Goal: Transaction & Acquisition: Purchase product/service

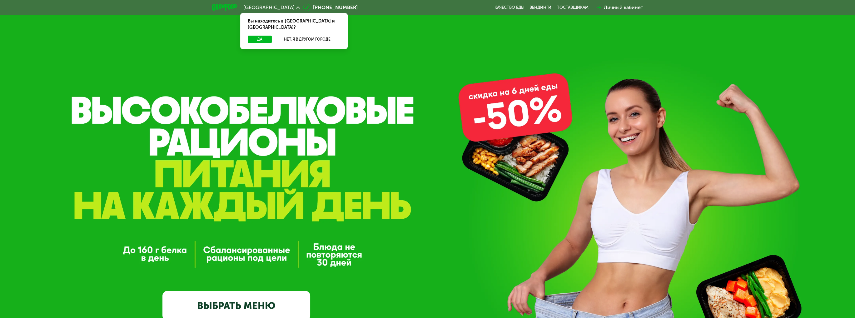
click at [627, 6] on div "Личный кабинет" at bounding box center [623, 7] width 39 height 7
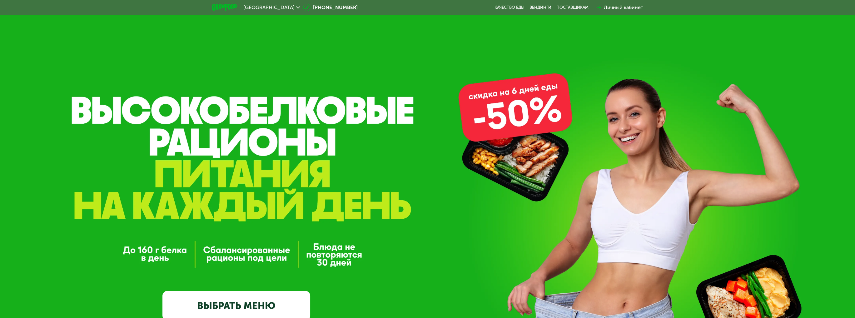
click at [627, 6] on div "Вход или регистрация Ваш телефон +7 Далее Нажимая кнопку "Далее", Вы соглашаете…" at bounding box center [427, 159] width 855 height 318
click at [624, 7] on div "Личный кабинет" at bounding box center [623, 7] width 39 height 7
click at [624, 6] on div "Вход или регистрация Ваш телефон +7 Далее Нажимая кнопку "Далее", Вы соглашаете…" at bounding box center [427, 159] width 855 height 318
click at [624, 6] on div "Личный кабинет" at bounding box center [623, 7] width 39 height 7
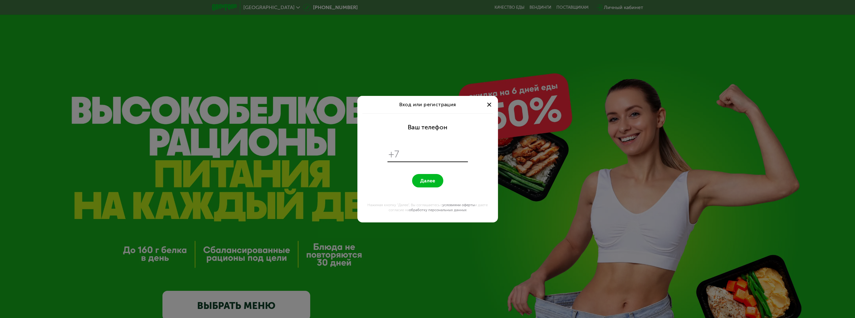
click at [624, 6] on div "Вход или регистрация Ваш телефон +7 Далее Нажимая кнопку "Далее", Вы соглашаете…" at bounding box center [427, 159] width 855 height 318
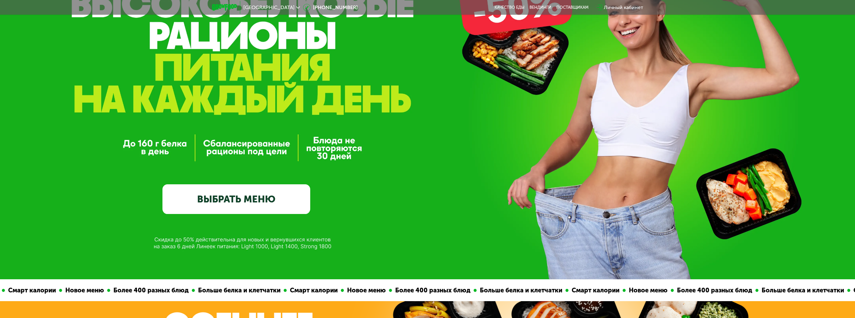
scroll to position [187, 0]
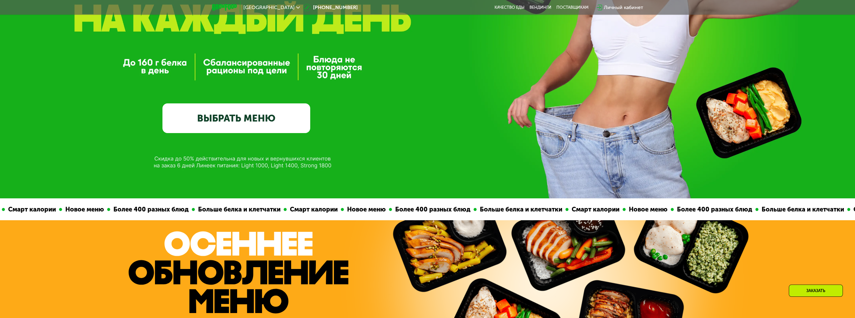
click at [239, 118] on link "ВЫБРАТЬ МЕНЮ" at bounding box center [236, 118] width 148 height 30
click at [239, 118] on div "GrowFood — доставка правильного питания ВЫБРАТЬ МЕНЮ" at bounding box center [427, 6] width 855 height 386
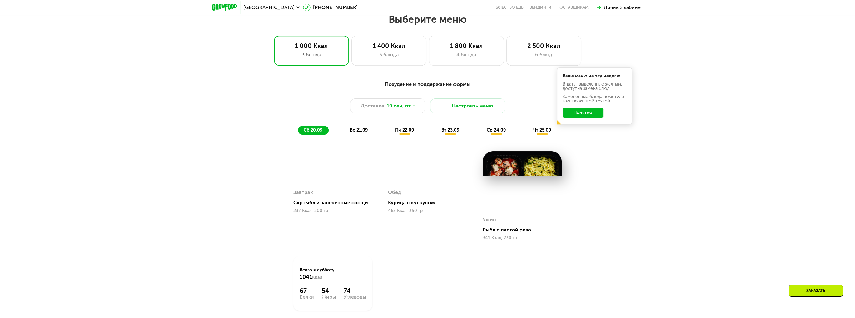
scroll to position [730, 0]
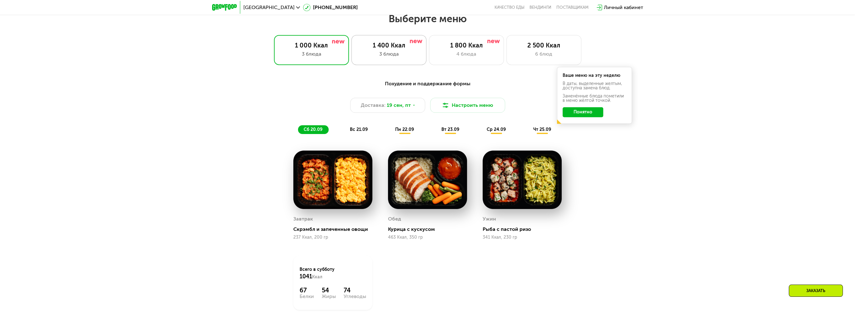
click at [387, 61] on div "1 400 Ккал 3 блюда" at bounding box center [388, 50] width 75 height 30
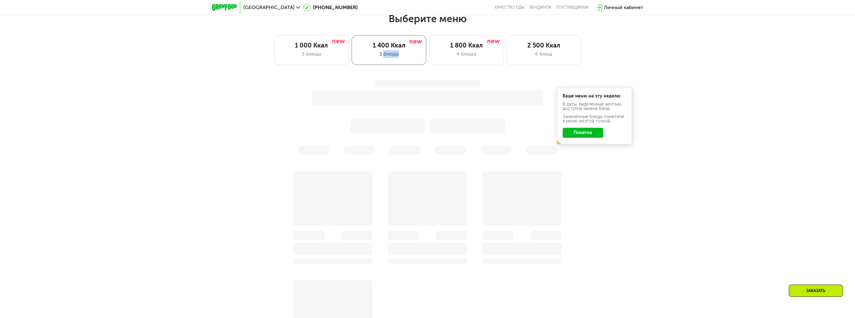
click at [387, 61] on div "1 400 Ккал 3 блюда" at bounding box center [388, 50] width 75 height 30
click at [388, 61] on div "1 400 Ккал 3 блюда" at bounding box center [388, 50] width 75 height 30
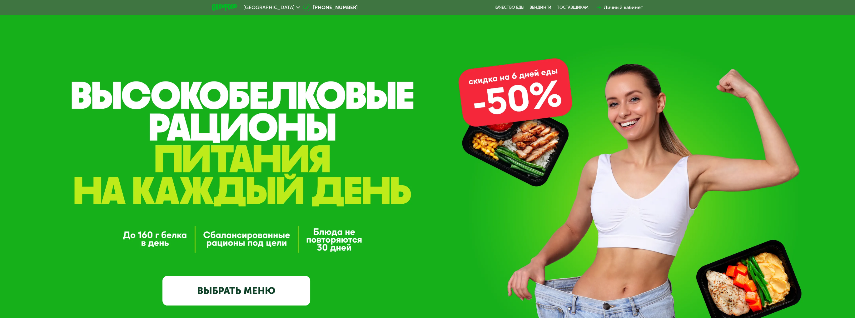
scroll to position [0, 0]
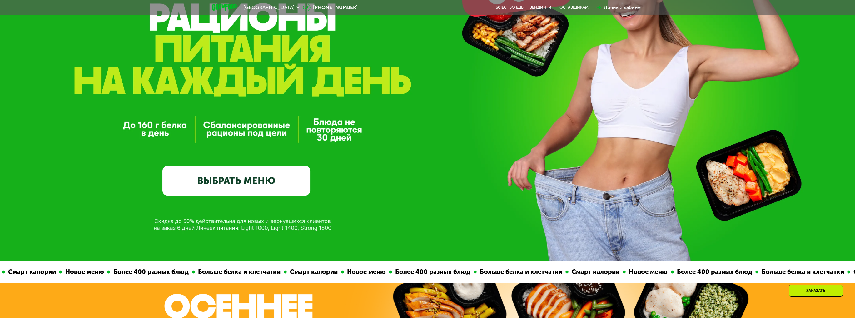
click at [245, 180] on link "ВЫБРАТЬ МЕНЮ" at bounding box center [236, 181] width 148 height 30
click at [245, 180] on div "GrowFood — доставка правильного питания ВЫБРАТЬ МЕНЮ" at bounding box center [427, 68] width 855 height 386
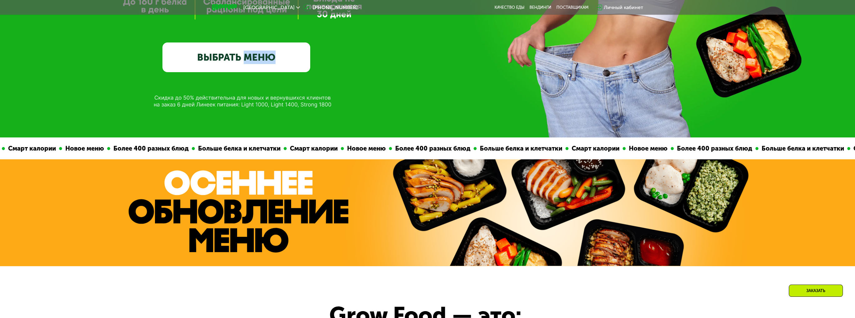
click at [272, 159] on div "Смарт калории Новое меню Более 400 разных блюд Больше белка и клетчатки" at bounding box center [413, 148] width 282 height 22
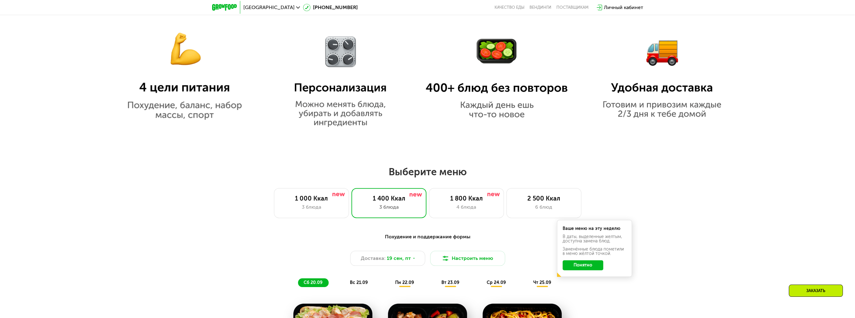
scroll to position [574, 0]
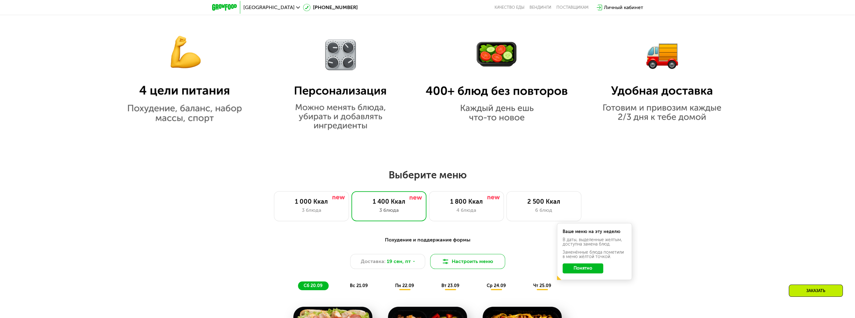
click at [461, 263] on button "Настроить меню" at bounding box center [467, 261] width 75 height 15
click at [460, 263] on button "Настроить меню" at bounding box center [467, 261] width 75 height 15
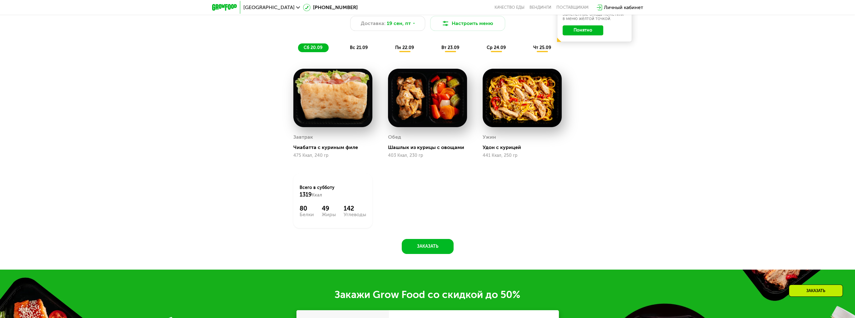
scroll to position [656, 0]
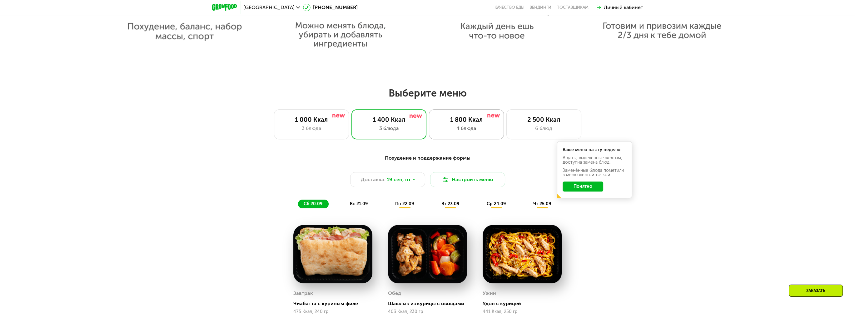
click at [472, 132] on div "4 блюда" at bounding box center [466, 128] width 62 height 7
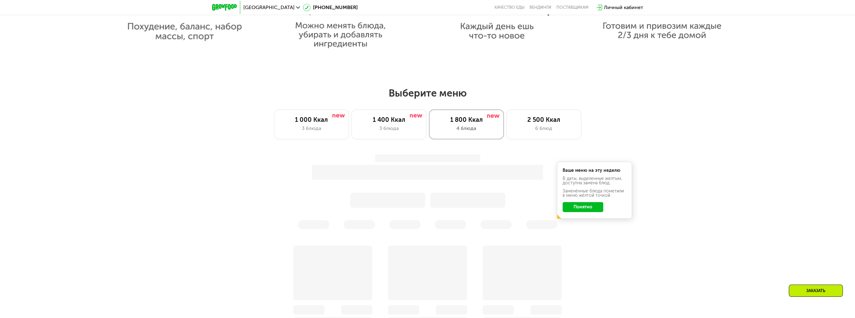
click at [472, 132] on div "4 блюда" at bounding box center [466, 128] width 62 height 7
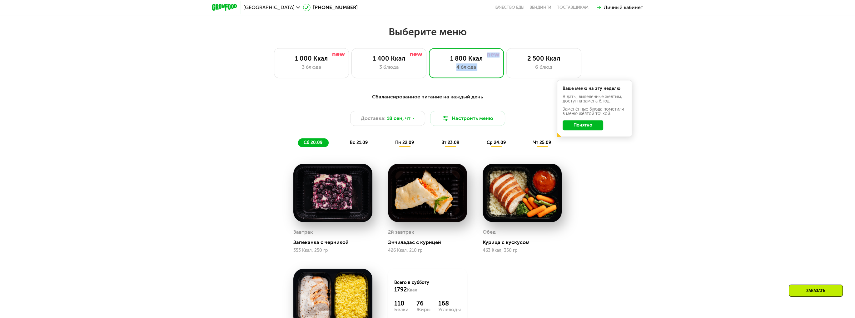
scroll to position [718, 0]
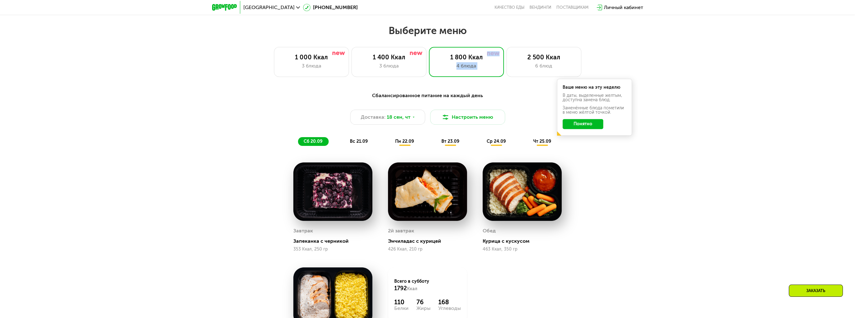
click at [658, 190] on div "Сбалансированное питание на каждый день Доставка: [DATE] Настроить меню сб 20.0…" at bounding box center [427, 243] width 855 height 321
click at [657, 190] on div "Сбалансированное питание на каждый день Доставка: [DATE] Настроить меню сб 20.0…" at bounding box center [427, 243] width 855 height 321
click at [649, 190] on div "Сбалансированное питание на каждый день Доставка: [DATE] Настроить меню сб 20.0…" at bounding box center [427, 243] width 855 height 321
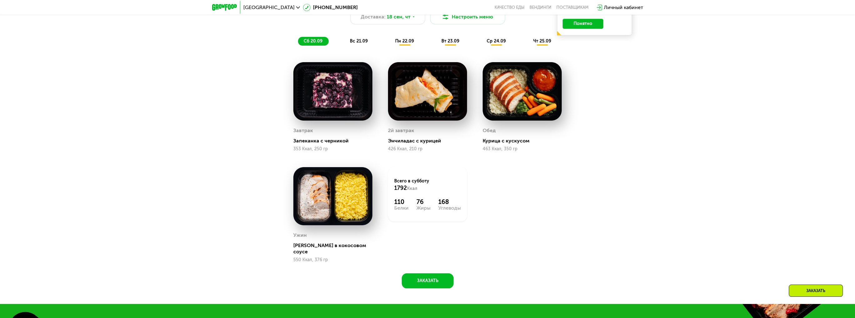
scroll to position [749, 0]
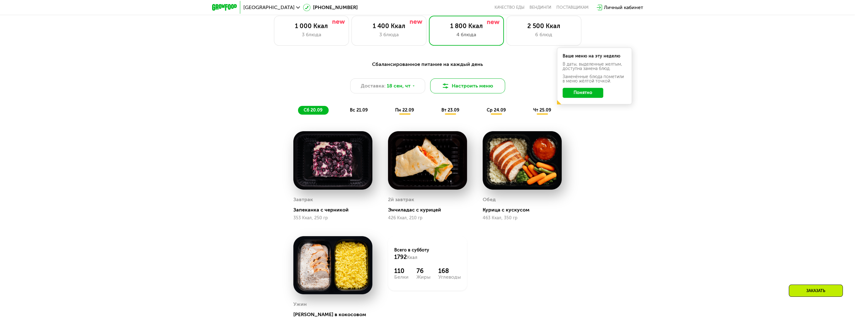
click at [466, 88] on button "Настроить меню" at bounding box center [467, 85] width 75 height 15
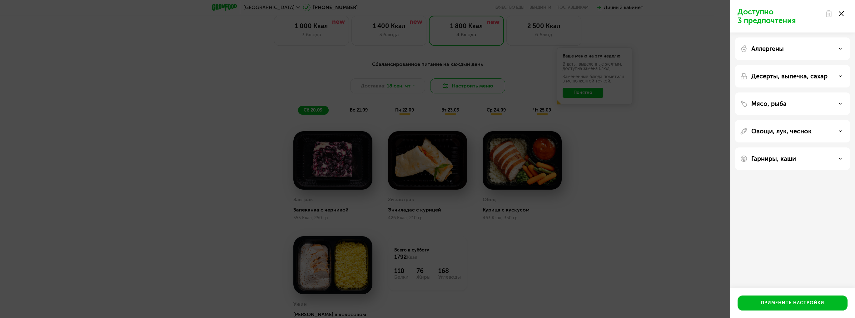
click at [466, 88] on div "Доступно 3 предпочтения Аллергены Десерты, выпечка, сахар Мясо, рыба Овощи, лук…" at bounding box center [427, 159] width 855 height 318
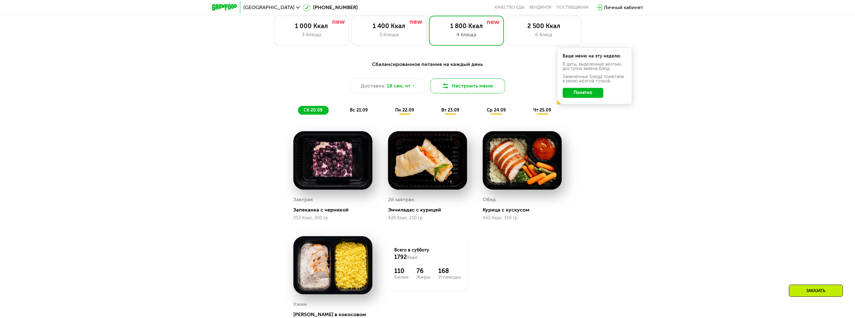
click at [466, 88] on button "Настроить меню" at bounding box center [467, 85] width 75 height 15
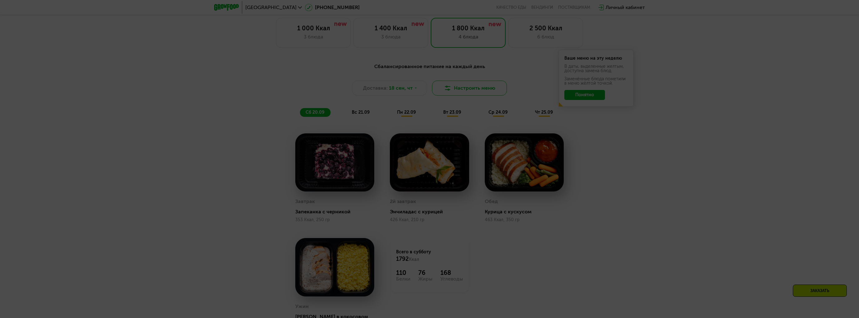
click at [466, 88] on div "Доступно 3 предпочтения Аллергены Десерты, выпечка, сахар Мясо, рыба Овощи, лук…" at bounding box center [429, 159] width 859 height 318
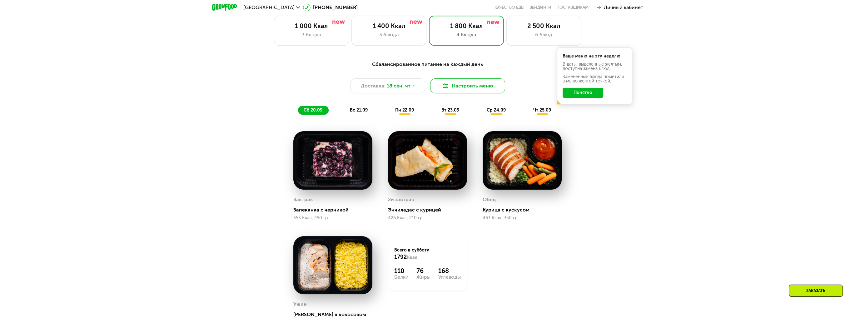
click at [466, 89] on button "Настроить меню" at bounding box center [467, 85] width 75 height 15
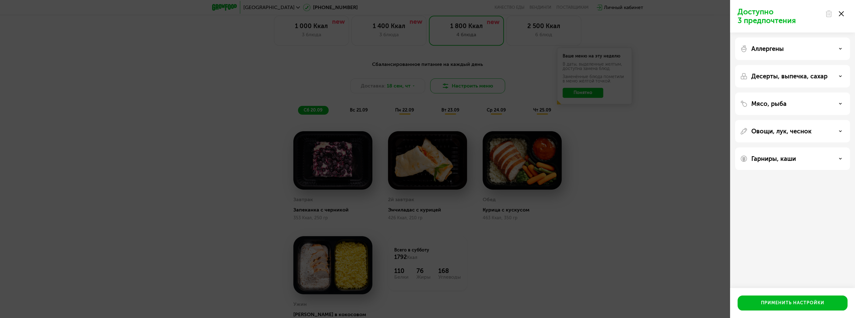
click at [466, 89] on div "Доступно 3 предпочтения Аллергены Десерты, выпечка, сахар Мясо, рыба Овощи, лук…" at bounding box center [427, 159] width 855 height 318
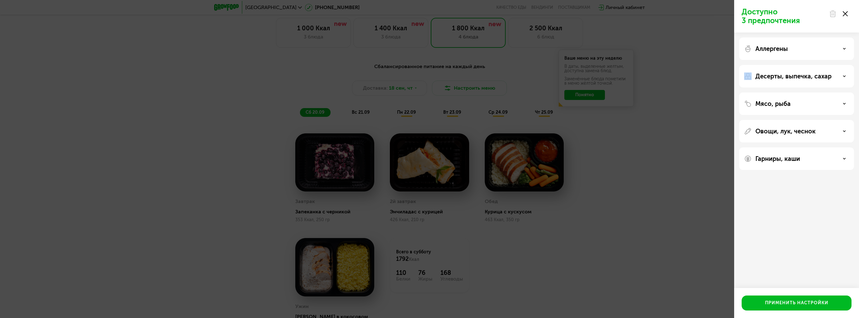
click at [468, 89] on div "Доступно 3 предпочтения Аллергены Десерты, выпечка, сахар Мясо, рыба Овощи, лук…" at bounding box center [429, 159] width 859 height 318
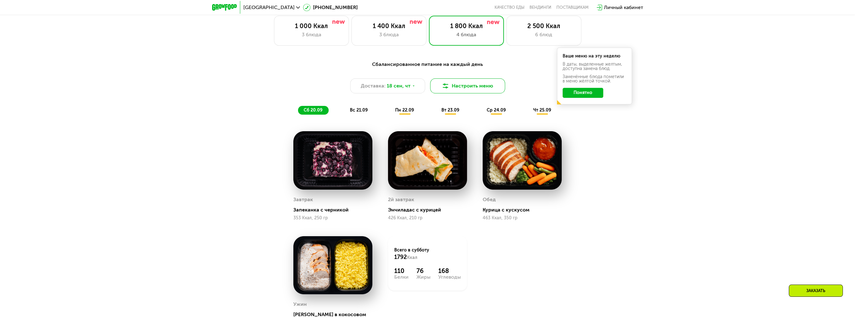
click at [470, 91] on button "Настроить меню" at bounding box center [467, 85] width 75 height 15
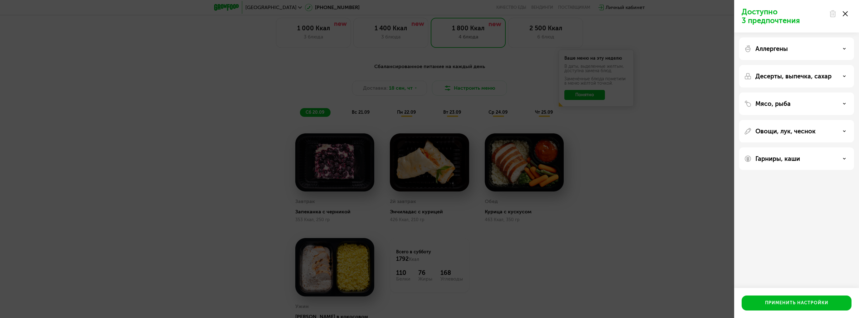
click at [833, 98] on div "Мясо, рыба" at bounding box center [796, 103] width 115 height 22
click at [841, 105] on div "Мясо, рыба" at bounding box center [796, 103] width 105 height 7
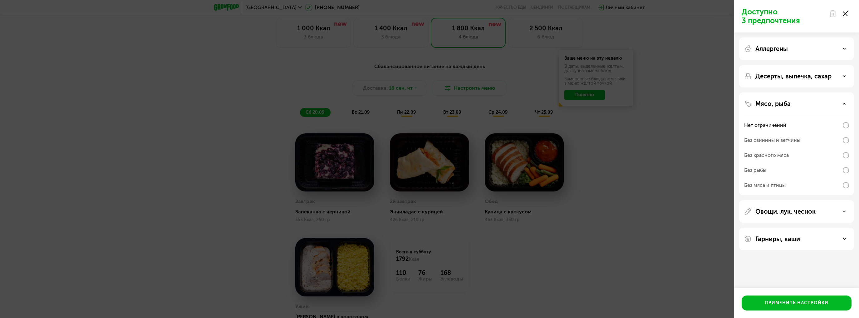
click at [841, 104] on div "Мясо, рыба" at bounding box center [796, 103] width 105 height 7
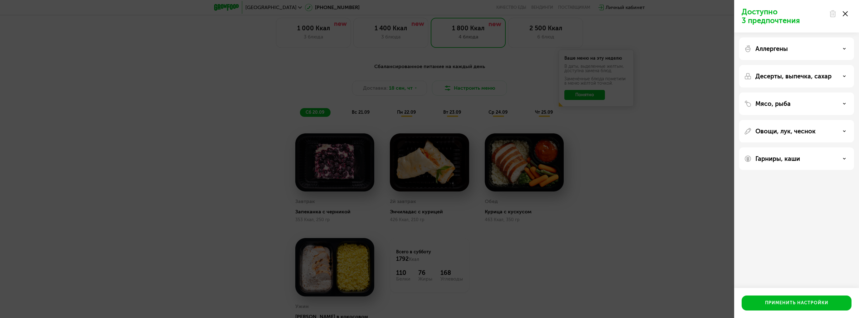
click at [845, 13] on use at bounding box center [845, 13] width 5 height 5
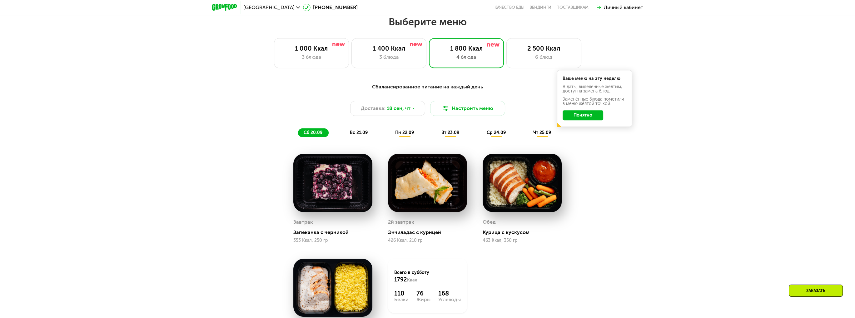
scroll to position [687, 0]
